Goal: Information Seeking & Learning: Learn about a topic

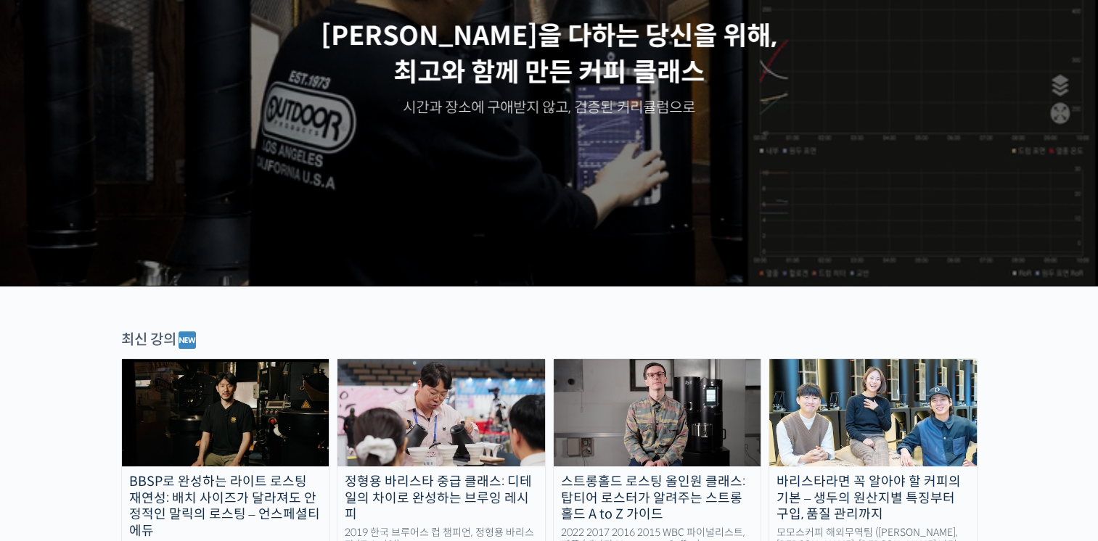
scroll to position [363, 0]
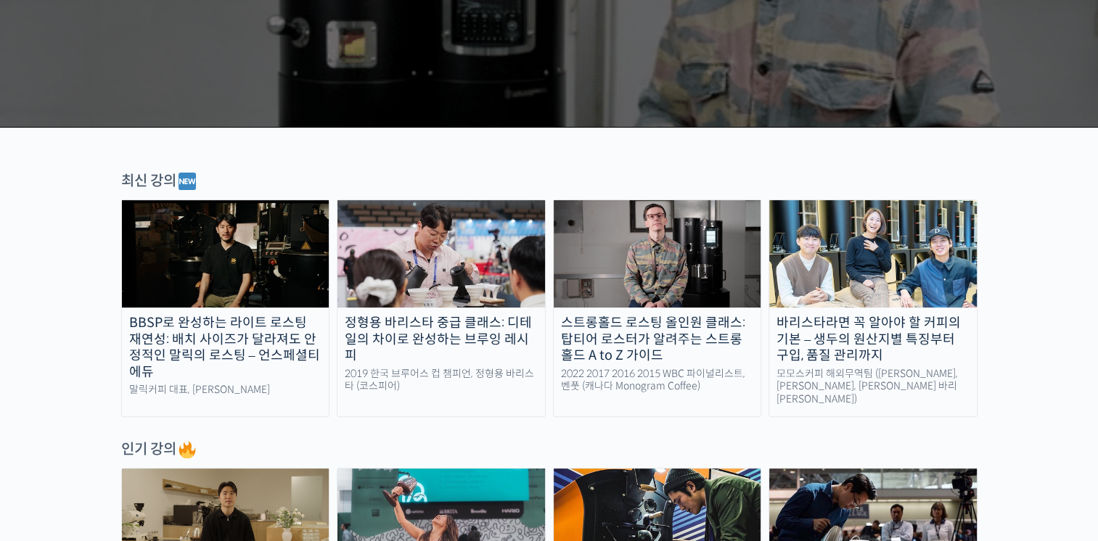
click at [490, 263] on img at bounding box center [440, 253] width 207 height 107
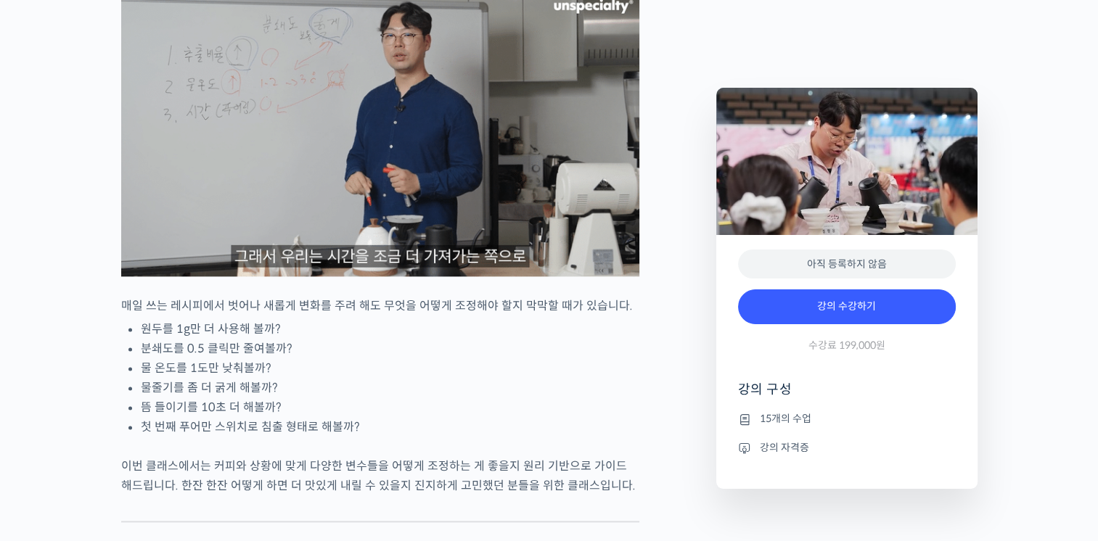
scroll to position [1741, 0]
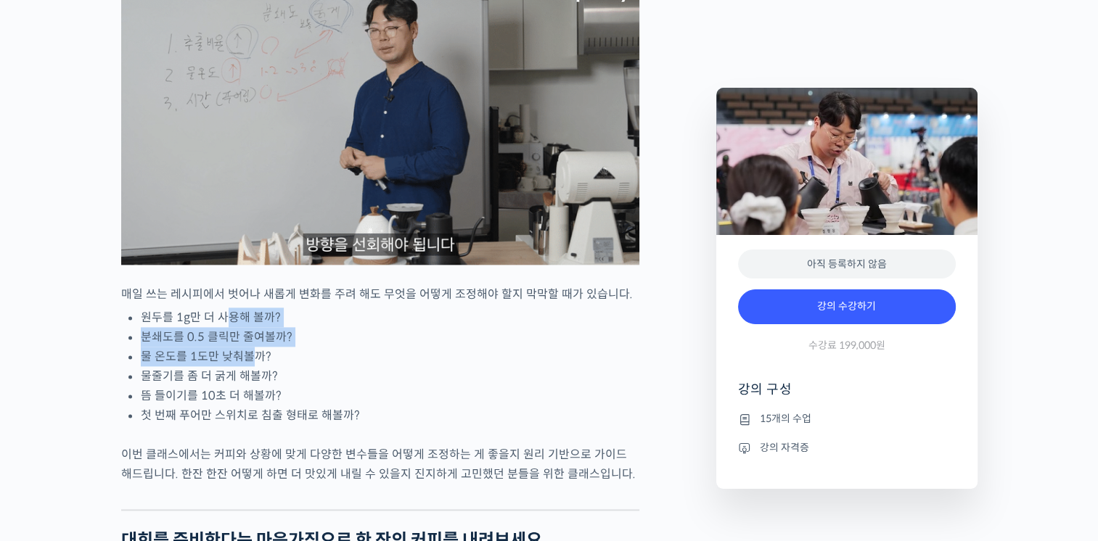
drag, startPoint x: 221, startPoint y: 367, endPoint x: 238, endPoint y: 406, distance: 42.6
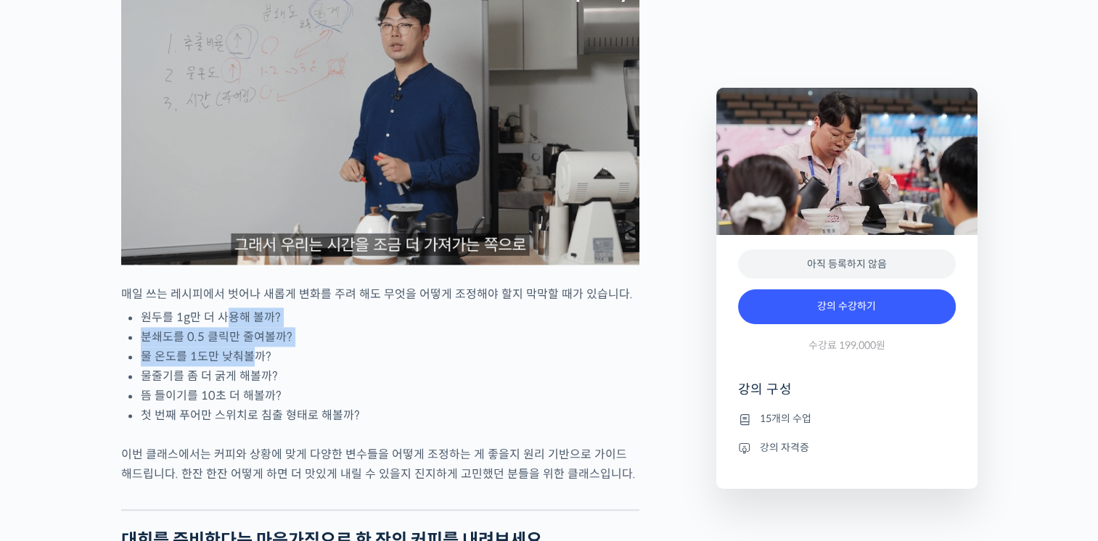
click at [252, 404] on ul "원두를 1g만 더 사용해 볼까? 분쇄도를 0.5 클릭만 줄여볼까? 물 온도를 1도만 낮춰볼까? 물줄기를 좀 더 굵게 해볼까? 뜸 들이기를 10…" at bounding box center [390, 367] width 498 height 118
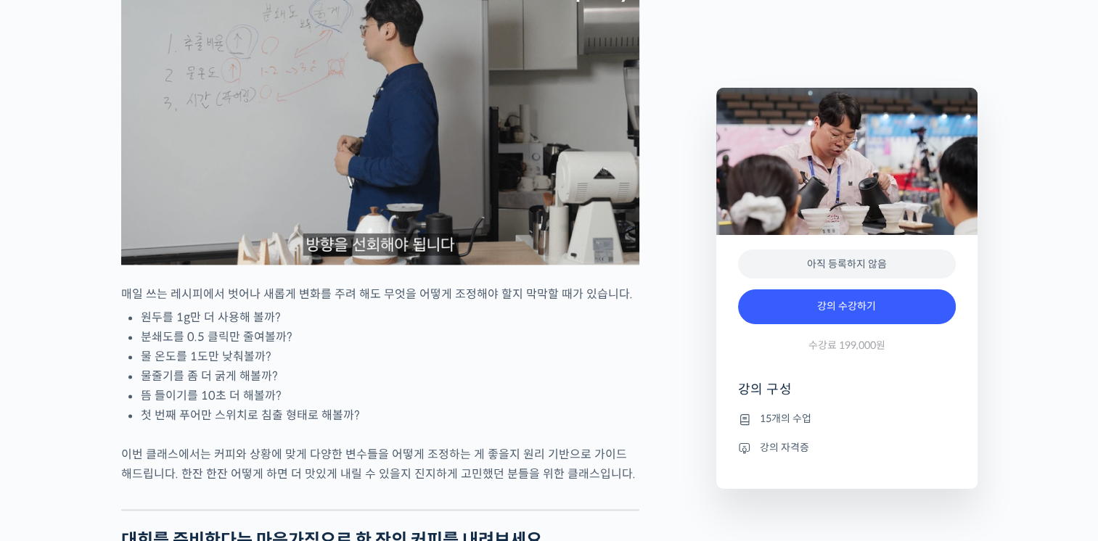
drag, startPoint x: 238, startPoint y: 406, endPoint x: 189, endPoint y: 420, distance: 50.5
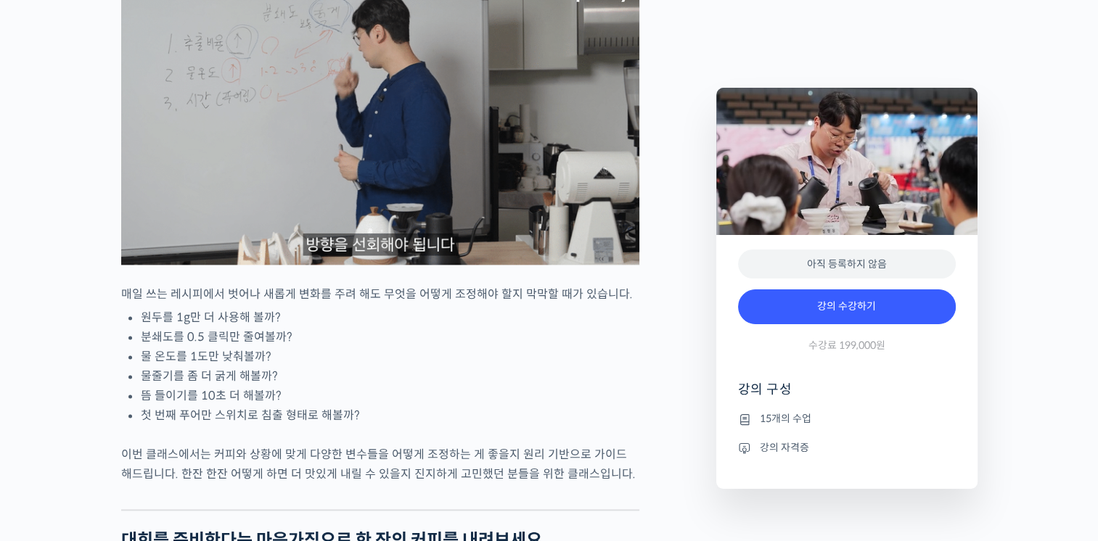
click at [192, 386] on li "물줄기를 좀 더 굵게 해볼까?" at bounding box center [390, 376] width 498 height 20
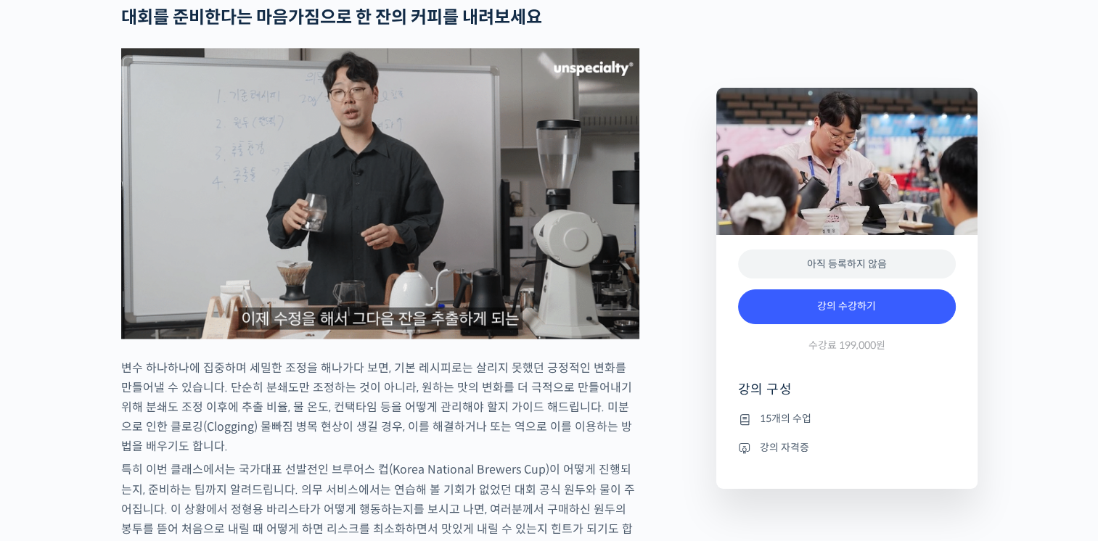
scroll to position [0, 0]
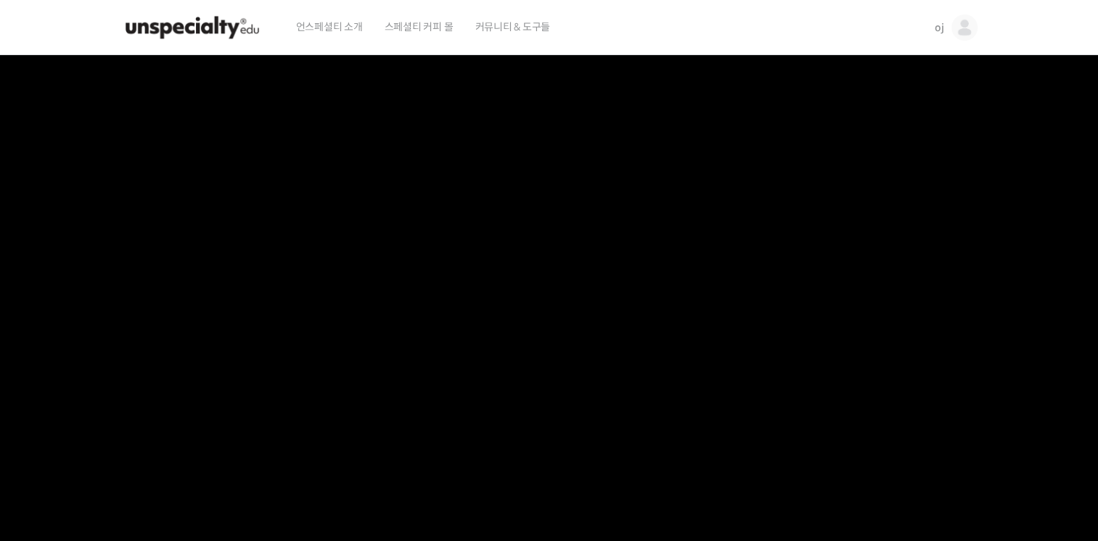
click at [935, 29] on span "oj" at bounding box center [938, 27] width 9 height 13
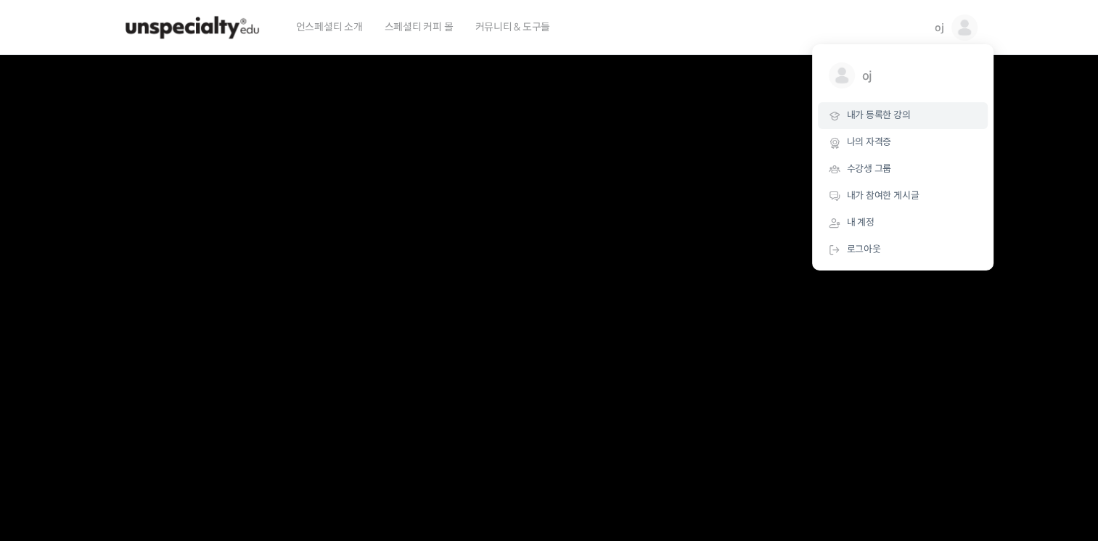
click at [866, 118] on span "내가 등록한 강의" at bounding box center [879, 115] width 64 height 12
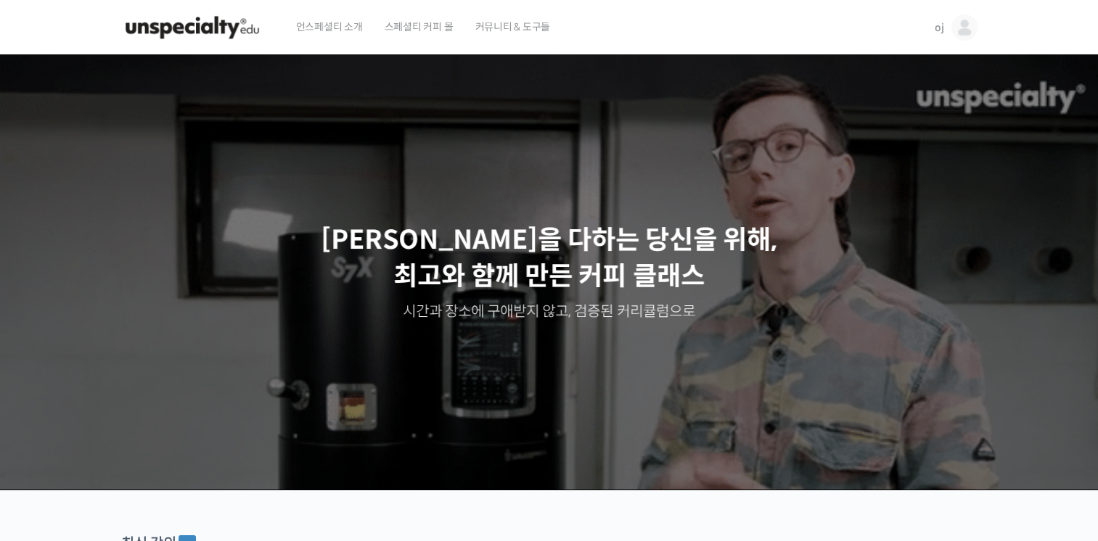
click at [950, 27] on link "oj" at bounding box center [955, 27] width 43 height 55
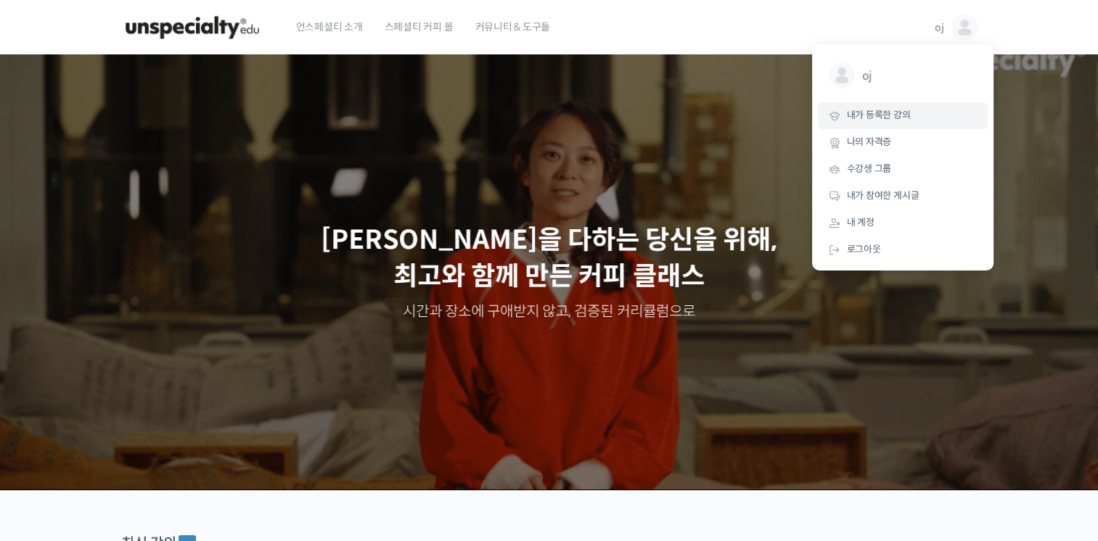
click at [892, 118] on span "내가 등록한 강의" at bounding box center [879, 115] width 64 height 12
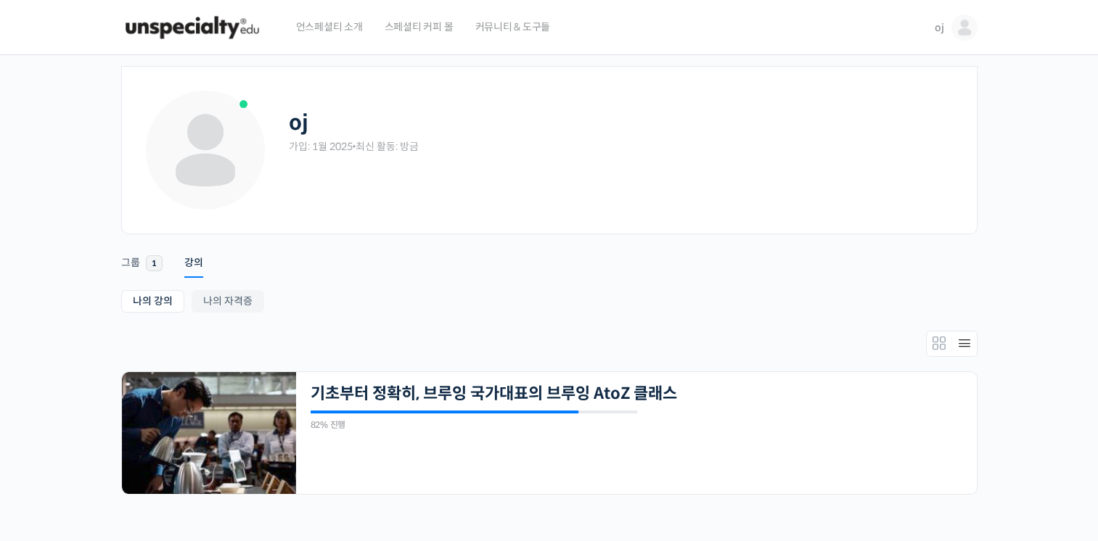
scroll to position [154, 0]
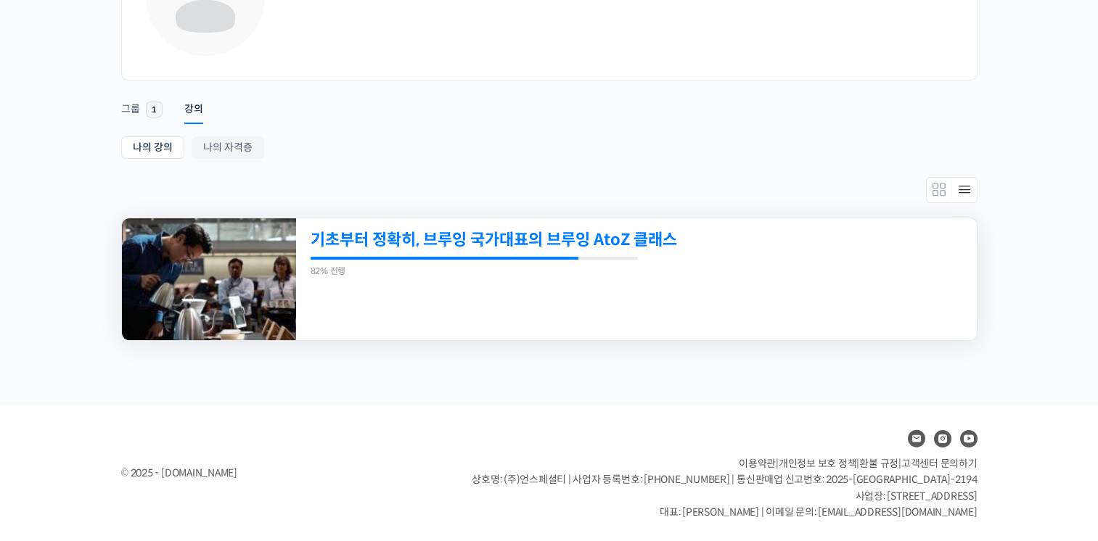
click at [581, 237] on link "기초부터 정확히, 브루잉 국가대표의 브루잉 AtoZ 클래스" at bounding box center [571, 240] width 521 height 20
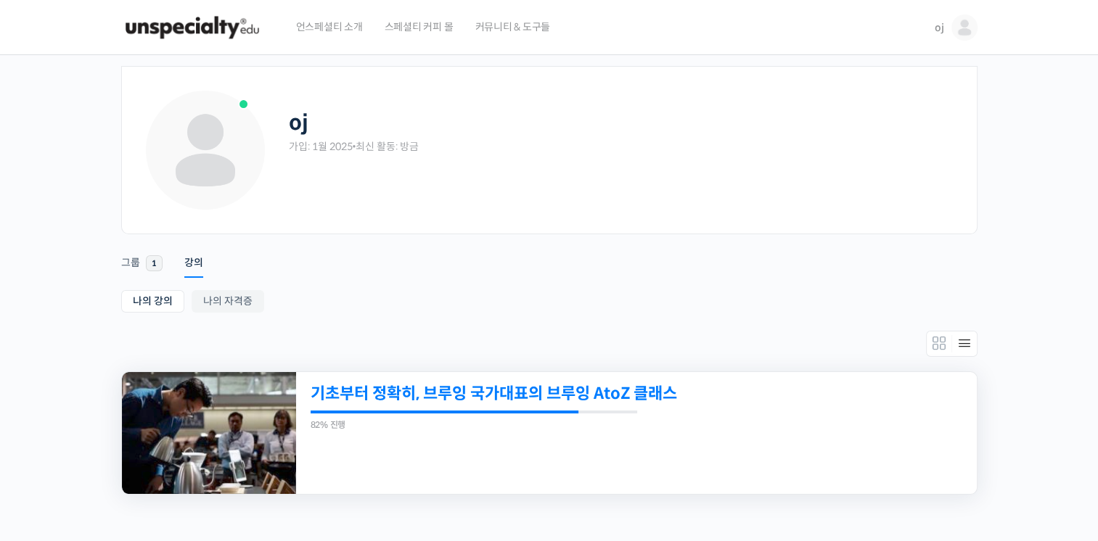
click at [436, 400] on link "기초부터 정확히, 브루잉 국가대표의 브루잉 AtoZ 클래스" at bounding box center [571, 394] width 521 height 20
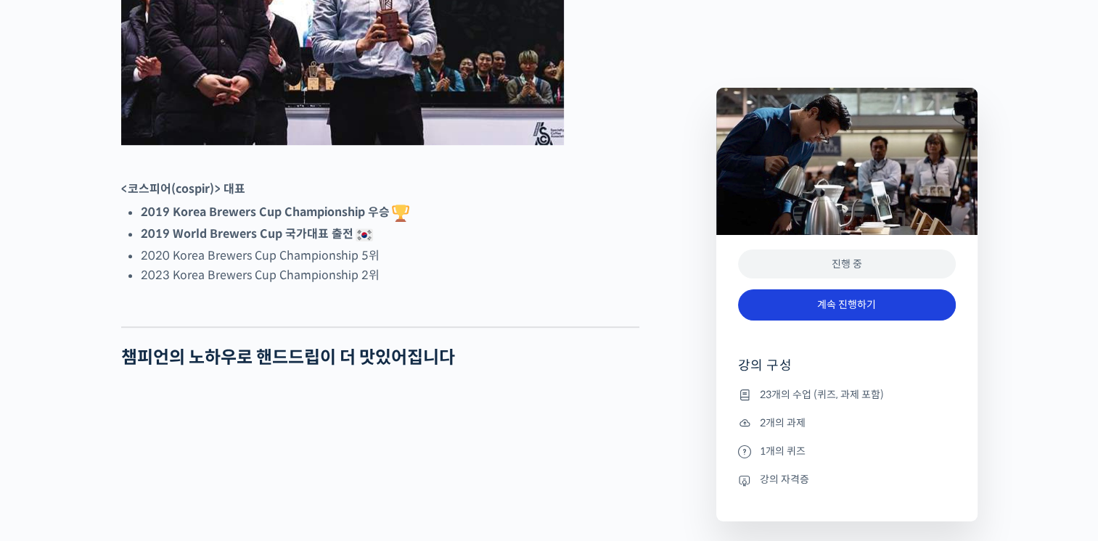
scroll to position [871, 0]
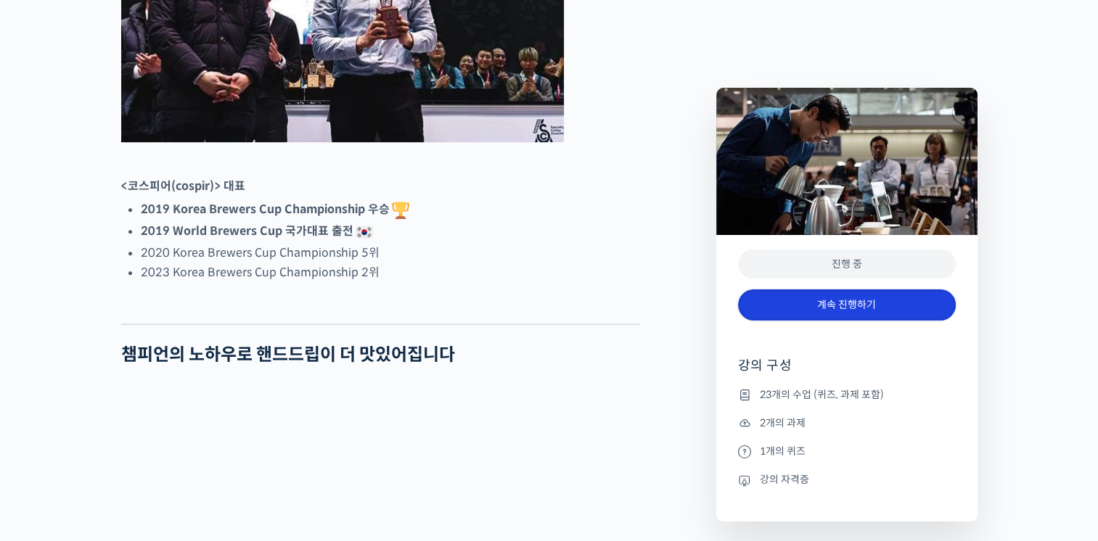
click at [874, 303] on link "계속 진행하기" at bounding box center [847, 304] width 218 height 31
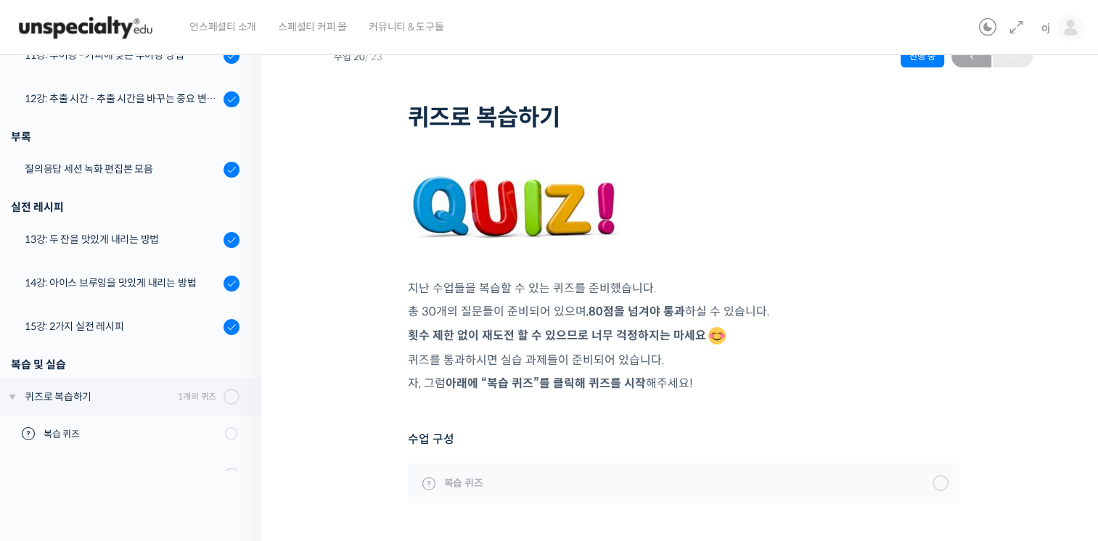
scroll to position [109, 0]
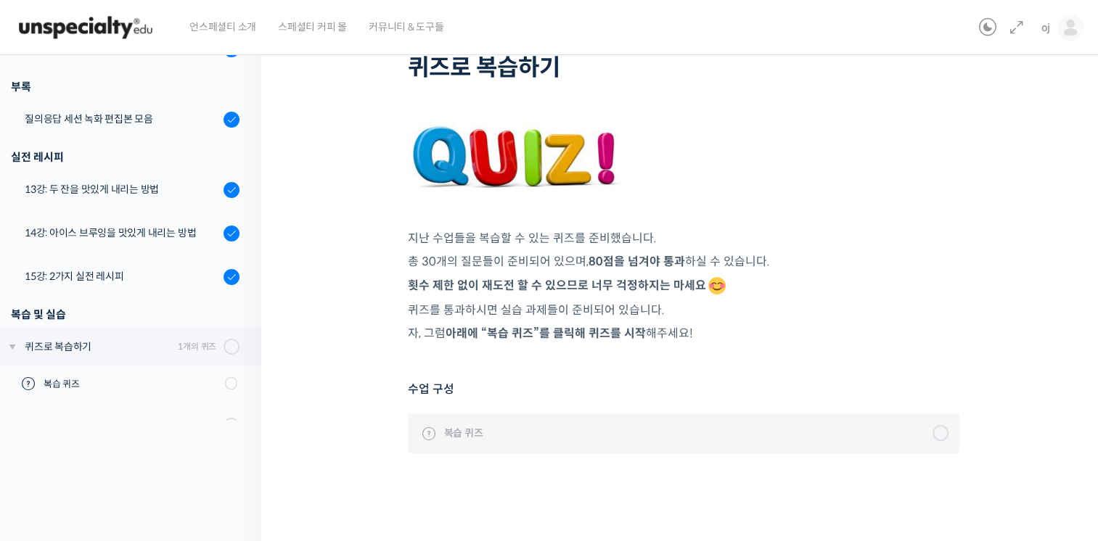
click at [444, 428] on div "복습 퀴즈" at bounding box center [463, 433] width 39 height 16
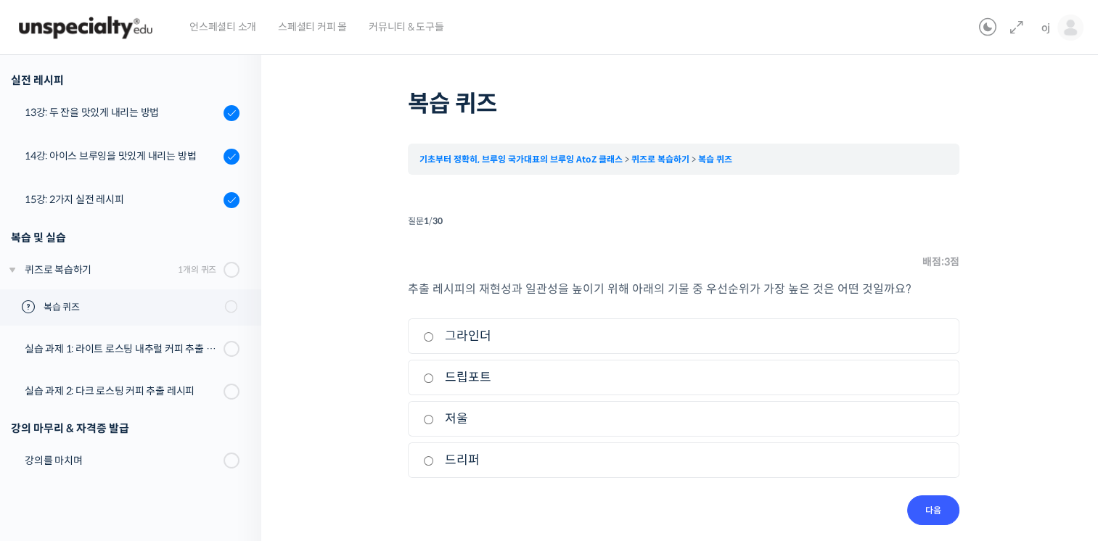
scroll to position [52, 0]
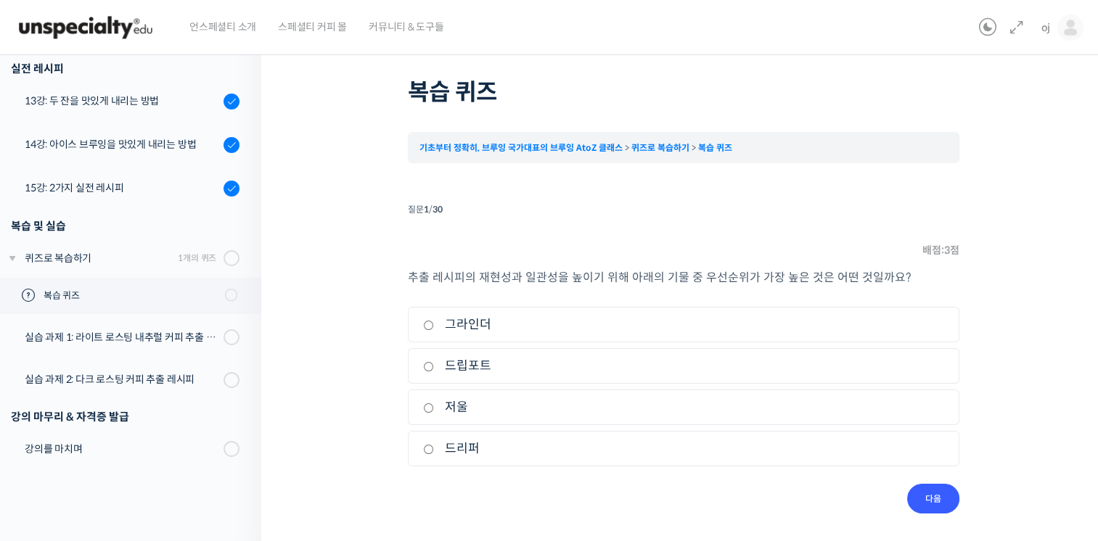
click at [455, 411] on label "저울" at bounding box center [683, 408] width 521 height 20
click at [434, 411] on input "저울" at bounding box center [428, 407] width 11 height 9
radio input "true"
click at [917, 498] on input "다음" at bounding box center [933, 499] width 52 height 30
click at [535, 363] on label "80점" at bounding box center [683, 366] width 521 height 20
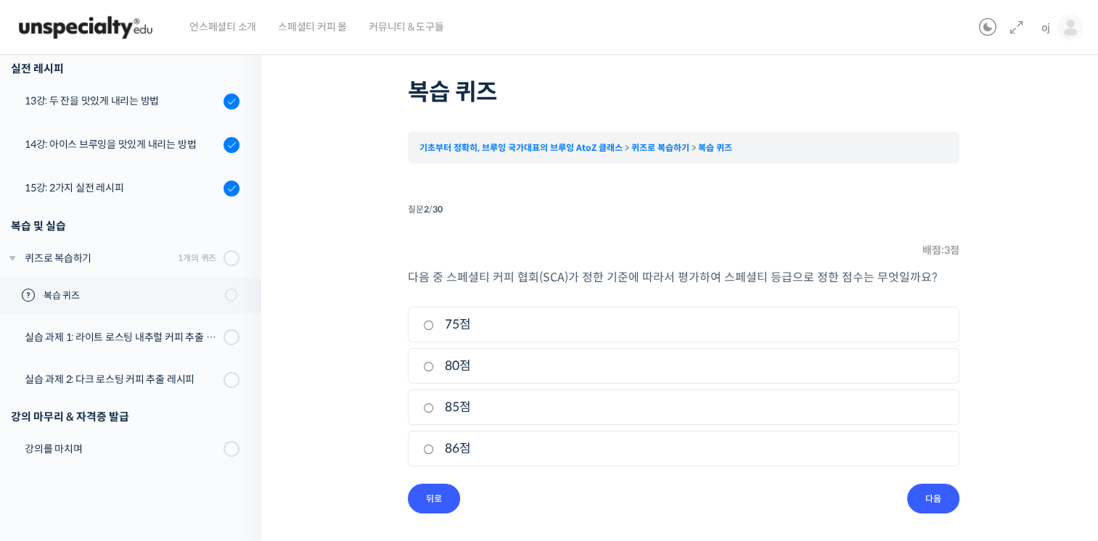
click at [434, 363] on input "80점" at bounding box center [428, 366] width 11 height 9
radio input "true"
click at [920, 489] on input "다음" at bounding box center [933, 499] width 52 height 30
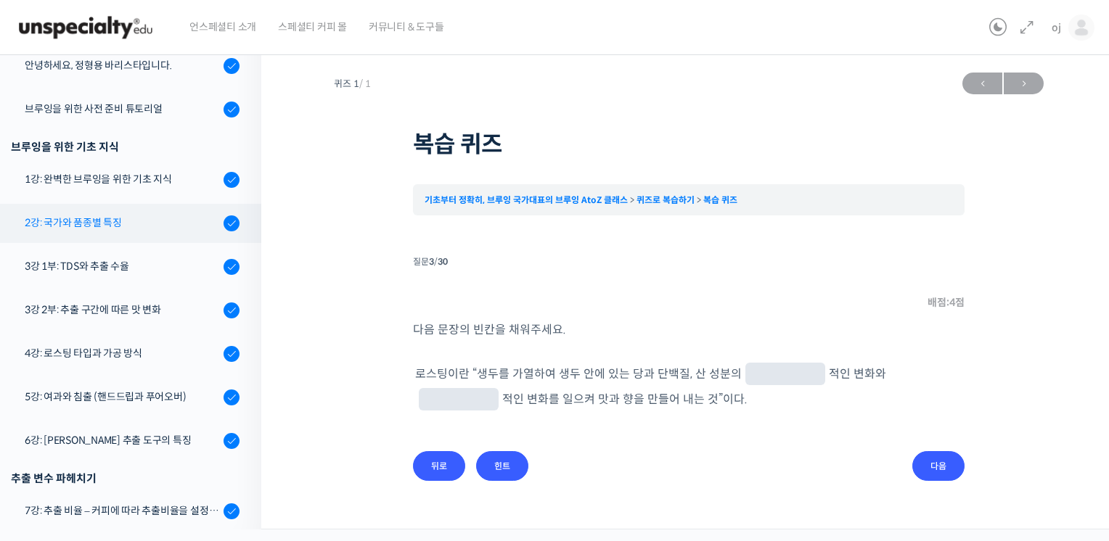
scroll to position [218, 0]
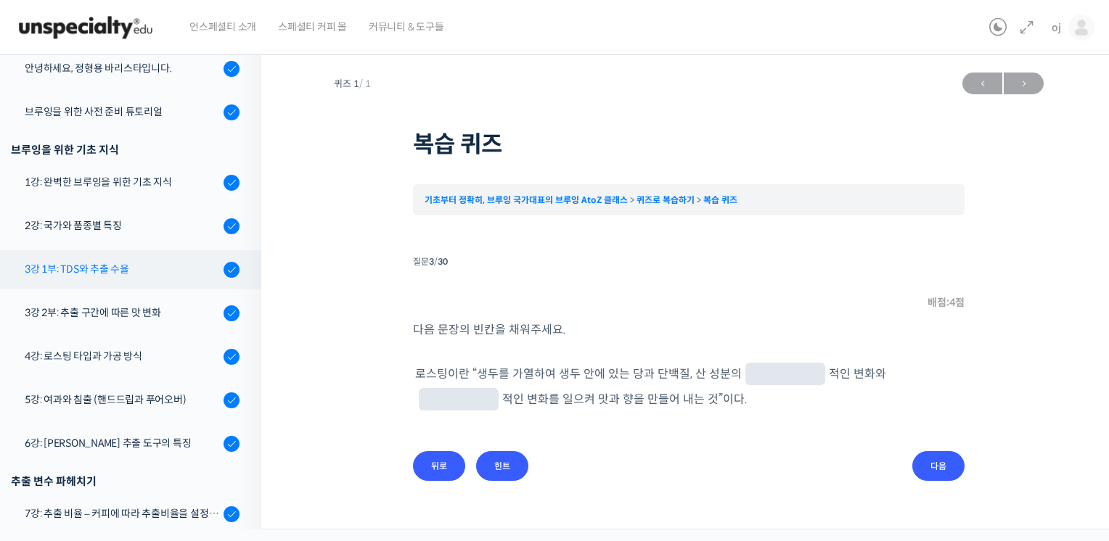
click at [139, 277] on link "3강 1부: TDS와 추출 수율" at bounding box center [127, 269] width 268 height 39
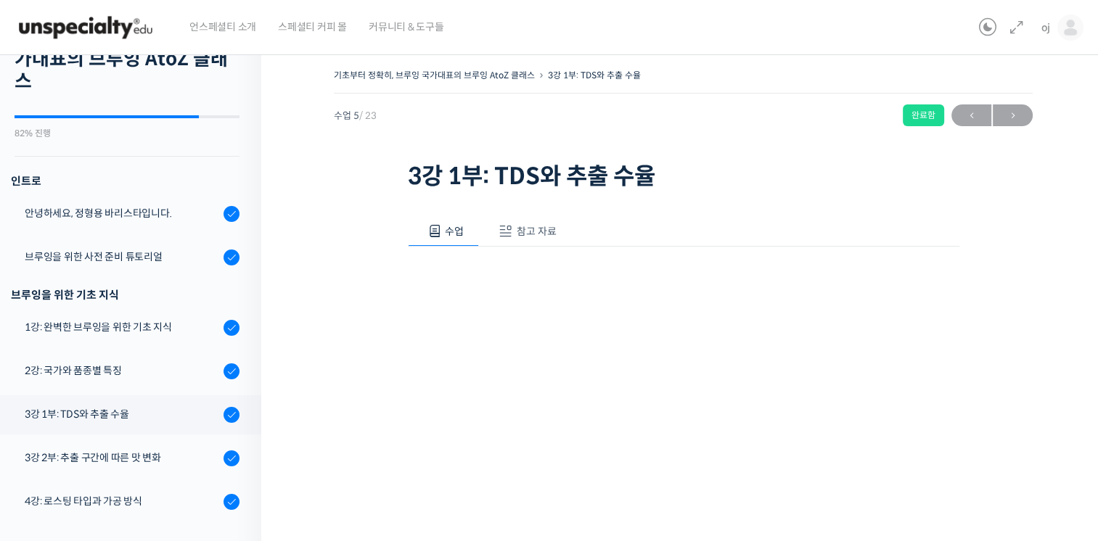
click at [548, 231] on span "참고 자료" at bounding box center [537, 231] width 40 height 13
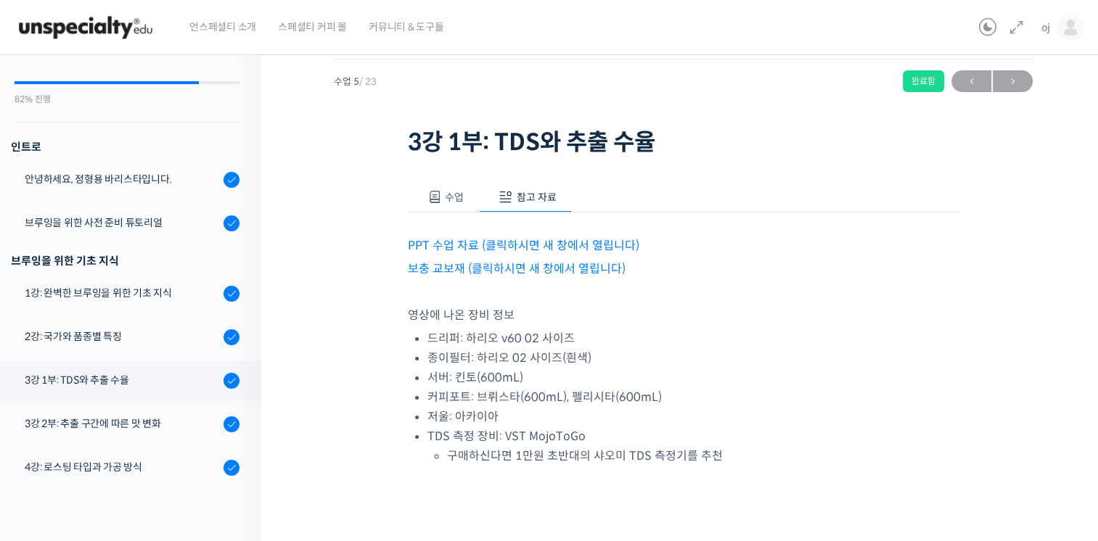
scroll to position [53, 0]
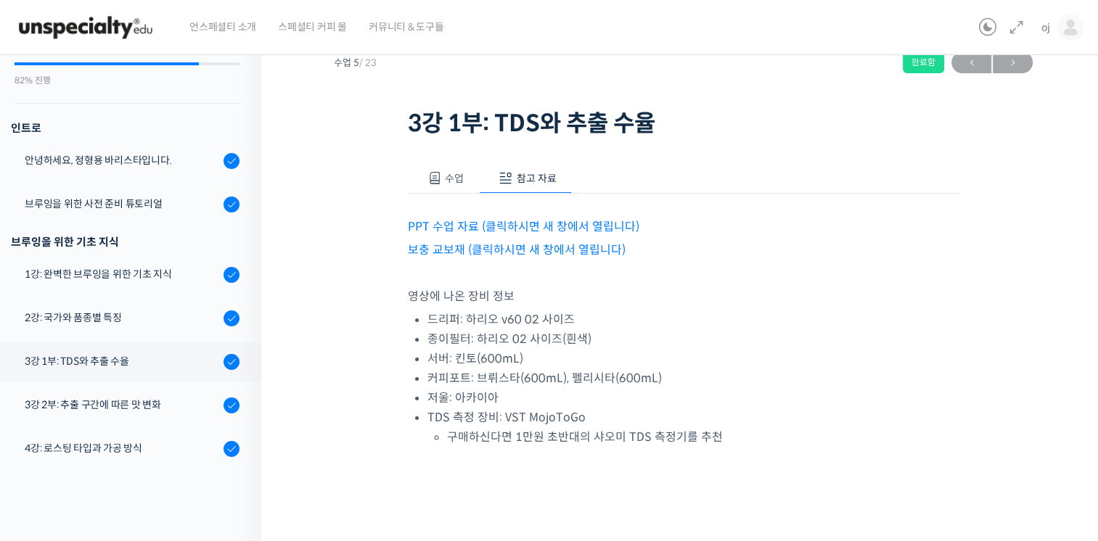
click at [525, 225] on link "PPT 수업 자료 (클릭하시면 새 창에서 열립니다)" at bounding box center [523, 226] width 231 height 15
